Goal: Obtain resource: Download file/media

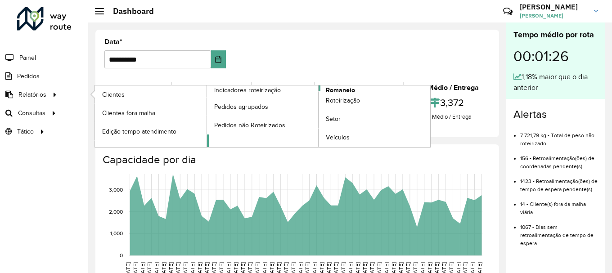
click at [342, 89] on span "Romaneio" at bounding box center [340, 90] width 29 height 9
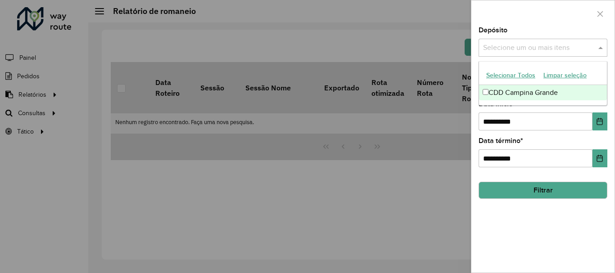
click at [577, 46] on input "text" at bounding box center [538, 48] width 115 height 11
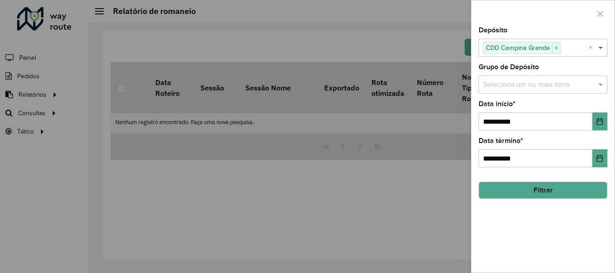
click at [599, 45] on span at bounding box center [601, 47] width 11 height 11
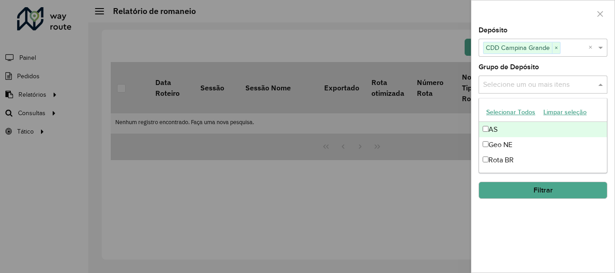
click at [519, 85] on input "text" at bounding box center [538, 85] width 115 height 11
click at [578, 86] on input "text" at bounding box center [553, 85] width 70 height 11
click at [599, 83] on span at bounding box center [601, 84] width 11 height 11
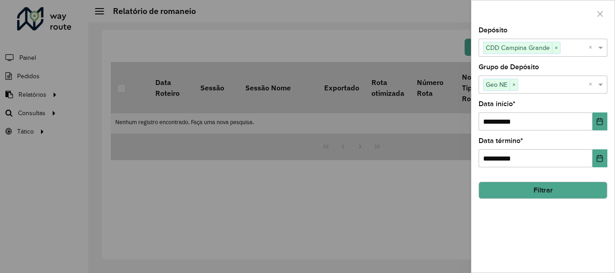
click at [551, 189] on button "Filtrar" at bounding box center [543, 190] width 129 height 17
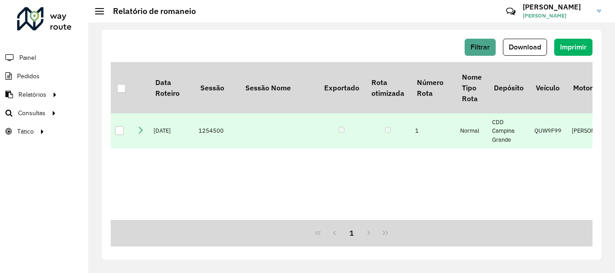
click at [121, 135] on div at bounding box center [119, 130] width 9 height 9
click at [517, 44] on span "Download" at bounding box center [525, 47] width 32 height 8
